Goal: Communication & Community: Answer question/provide support

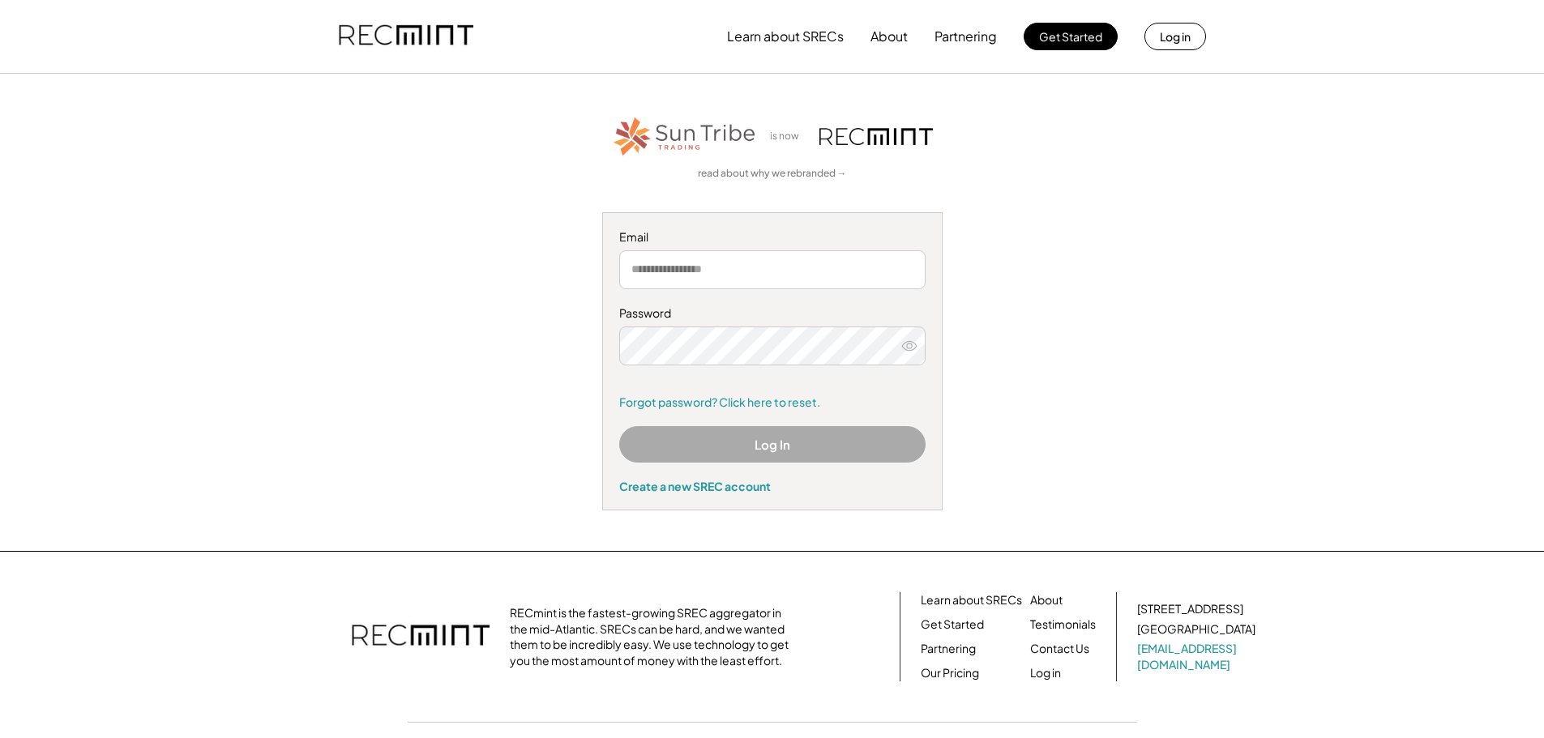
type input "**********"
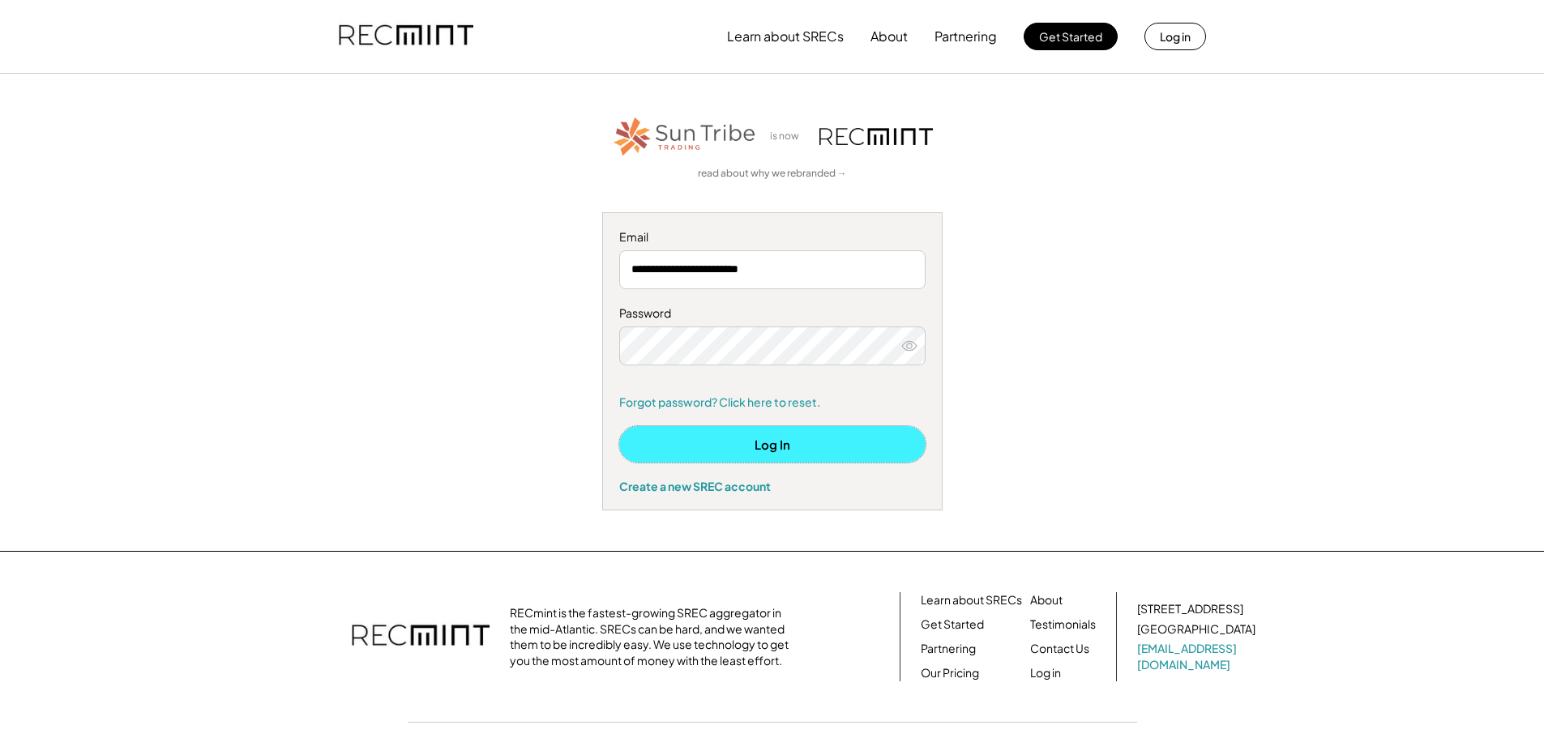
click at [768, 440] on button "Log In" at bounding box center [772, 444] width 306 height 36
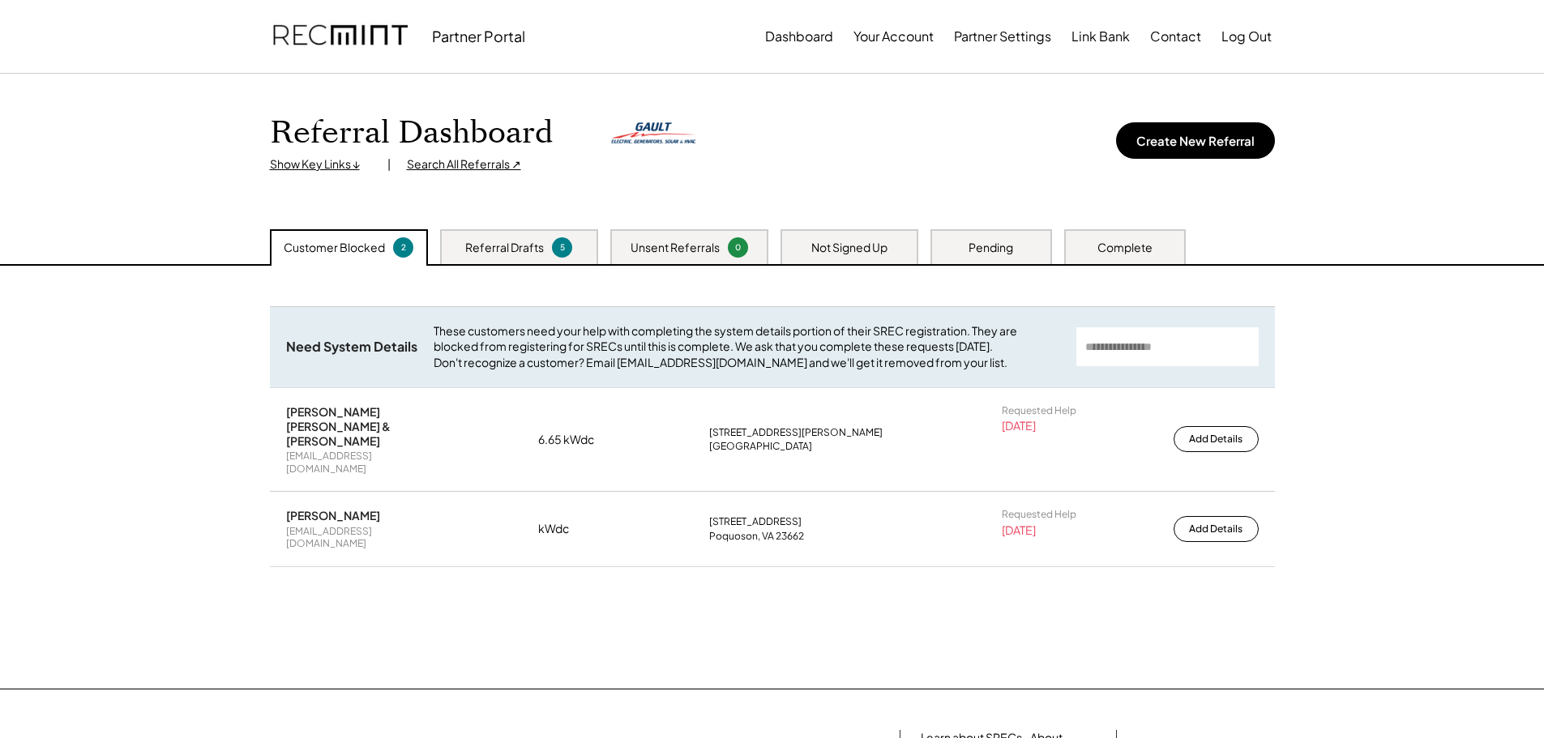
click at [972, 243] on div "Pending" at bounding box center [991, 248] width 45 height 16
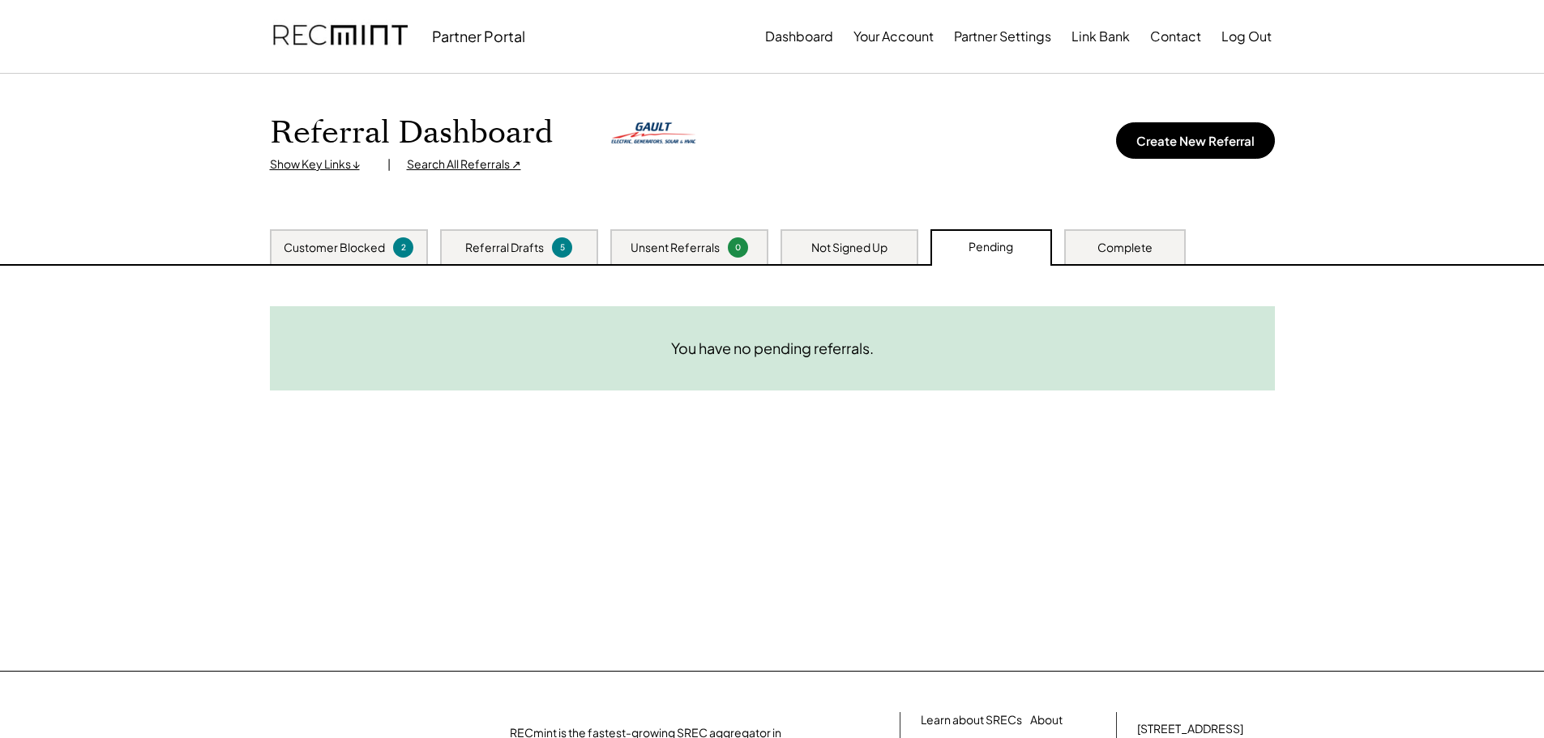
click at [1106, 234] on div "Complete" at bounding box center [1125, 246] width 122 height 35
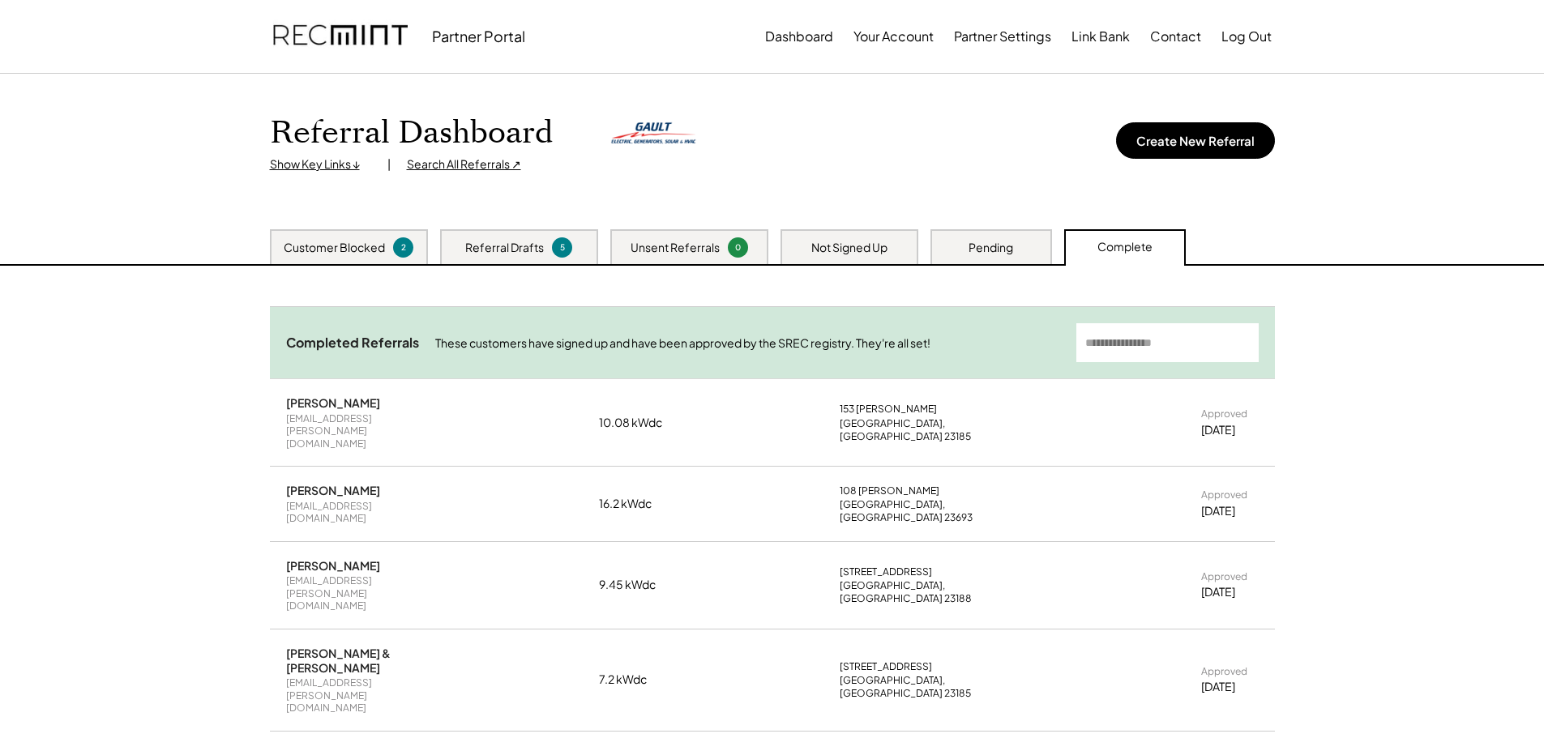
drag, startPoint x: 131, startPoint y: 311, endPoint x: 155, endPoint y: 90, distance: 222.5
click at [849, 236] on div "Not Signed Up" at bounding box center [850, 246] width 138 height 35
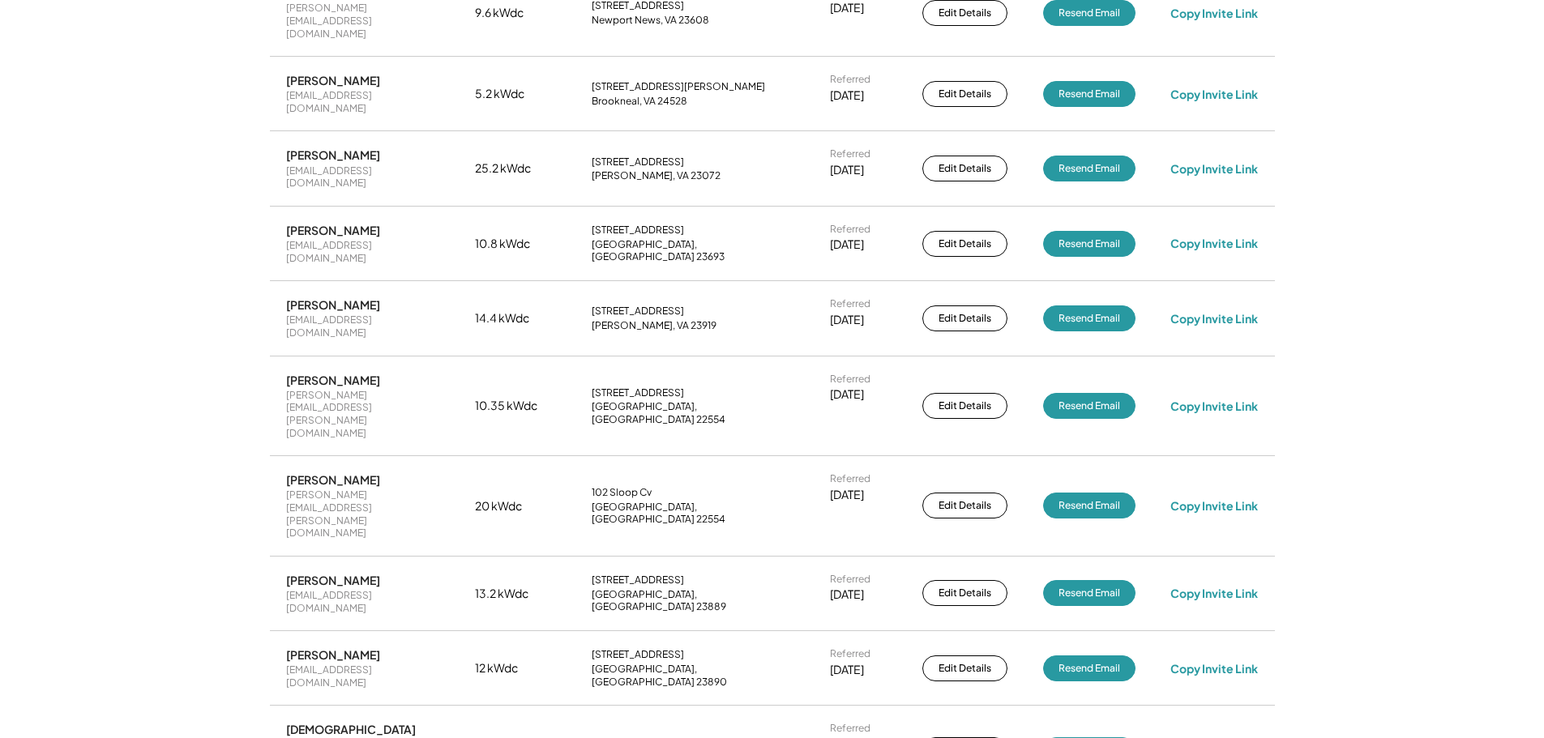
scroll to position [567, 0]
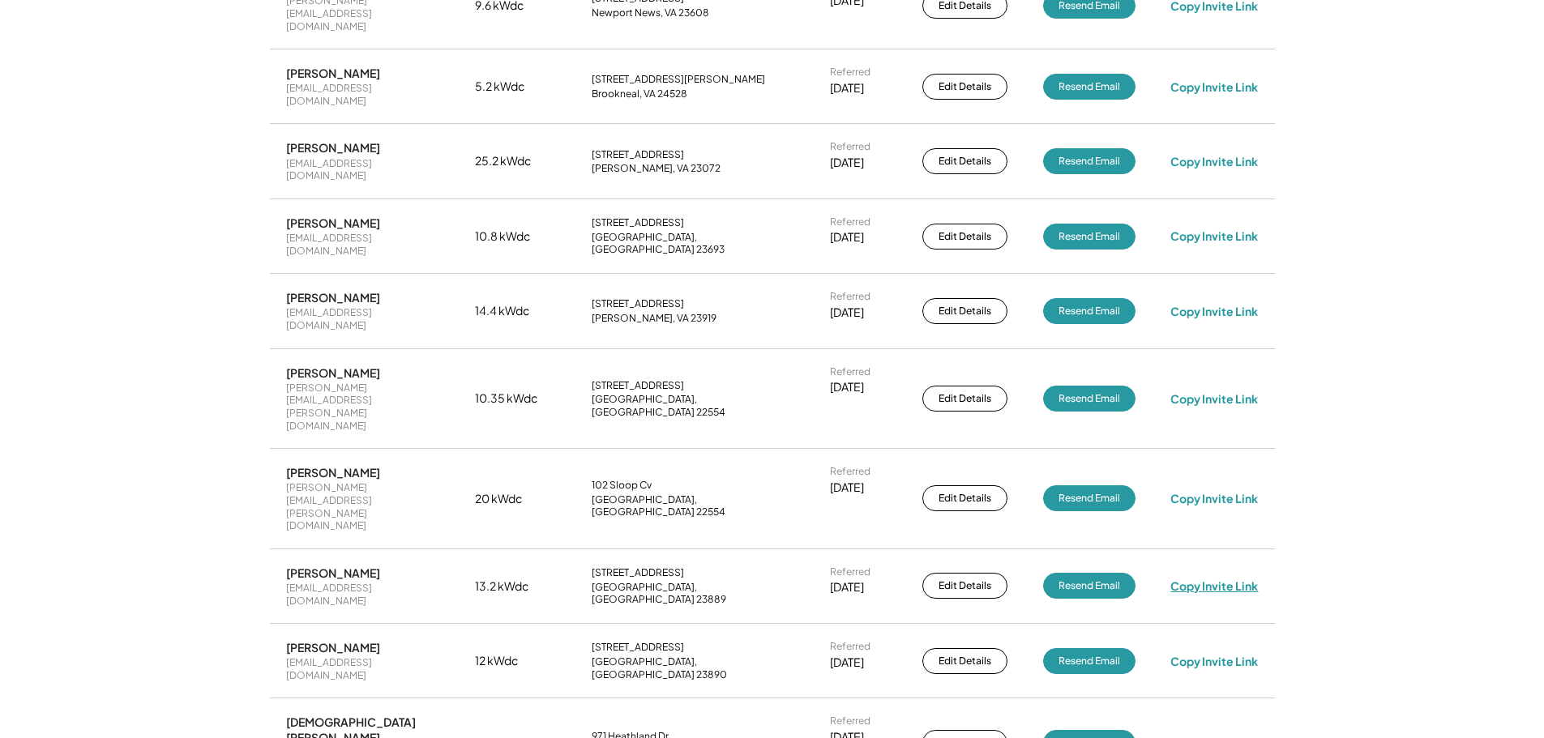
click at [1213, 579] on div "Copy Invite Link" at bounding box center [1215, 586] width 88 height 15
click at [1063, 573] on button "Resend Email" at bounding box center [1089, 586] width 92 height 26
